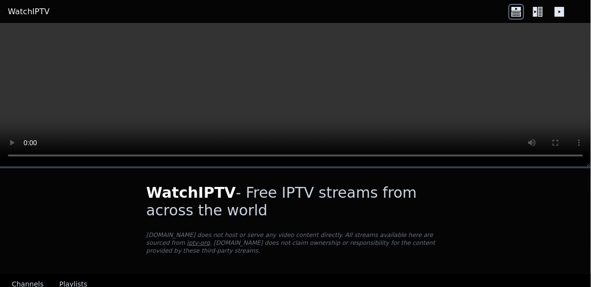
scroll to position [106, 0]
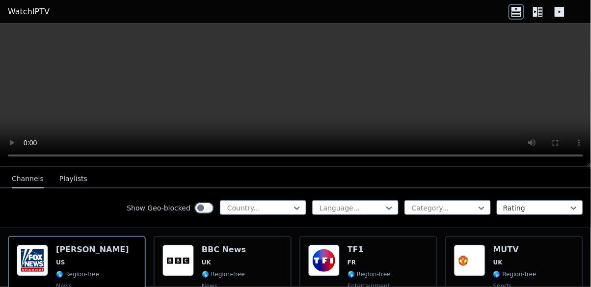
click at [483, 245] on img at bounding box center [469, 260] width 31 height 31
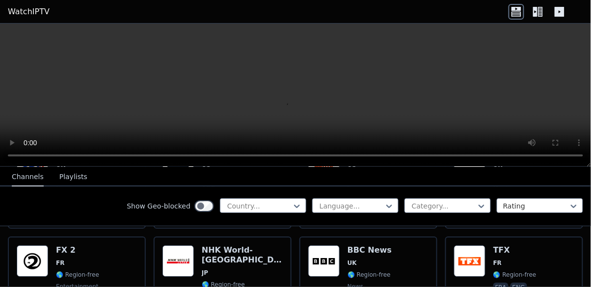
scroll to position [785, 0]
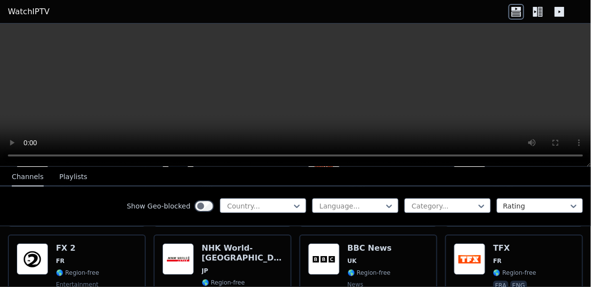
click at [393, 246] on div "Popularity 1467 BBC News UK 🌎 Region-free news eng" at bounding box center [368, 279] width 120 height 71
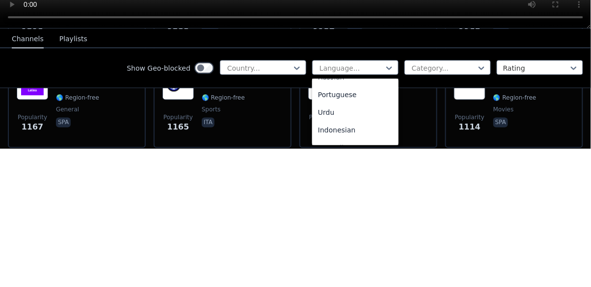
scroll to position [139, 0]
click at [371, 228] on div "Portuguese" at bounding box center [355, 230] width 86 height 18
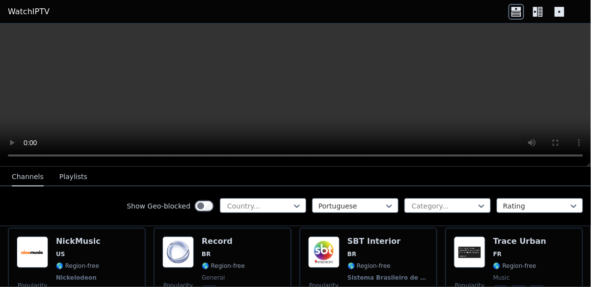
scroll to position [100, 0]
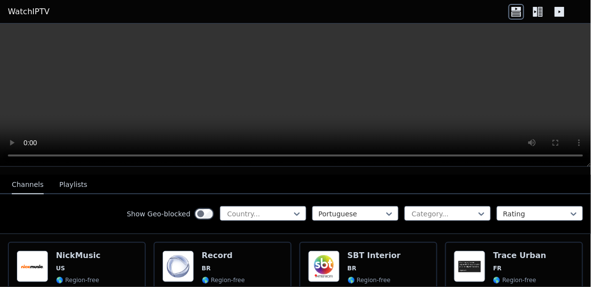
click at [384, 252] on h6 "SBT Interior" at bounding box center [388, 256] width 81 height 10
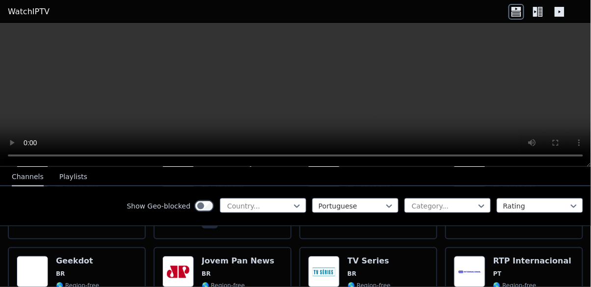
scroll to position [291, 0]
click at [280, 256] on div "Popularity 218 Jovem Pan News BR 🌎 Region-free news por" at bounding box center [222, 291] width 120 height 71
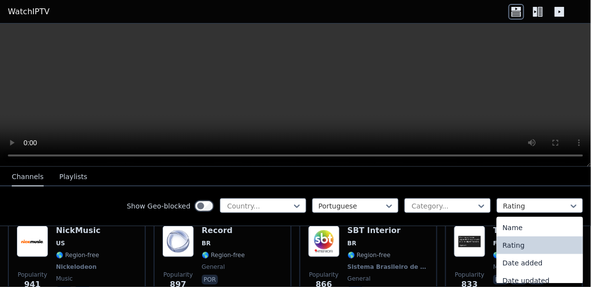
scroll to position [135, 0]
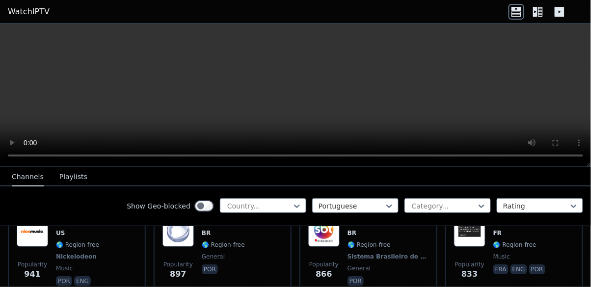
click at [539, 11] on icon at bounding box center [540, 12] width 5 height 10
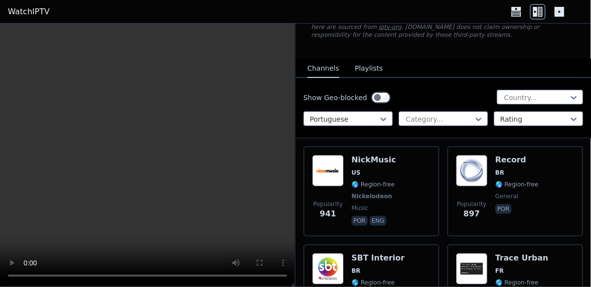
scroll to position [72, 0]
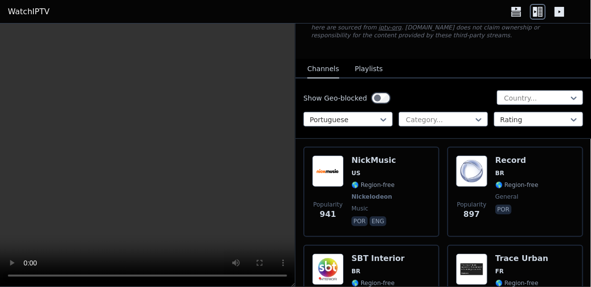
click at [366, 76] on button "Playlists" at bounding box center [369, 69] width 28 height 19
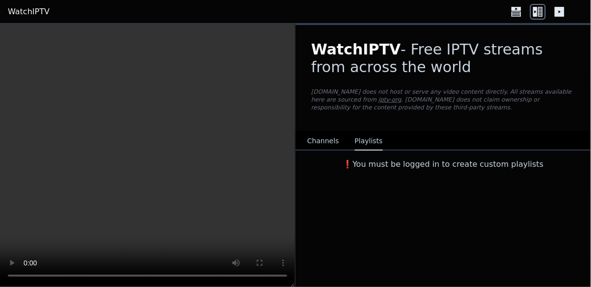
scroll to position [0, 0]
click at [327, 138] on button "Channels" at bounding box center [323, 141] width 32 height 19
